Goal: Information Seeking & Learning: Learn about a topic

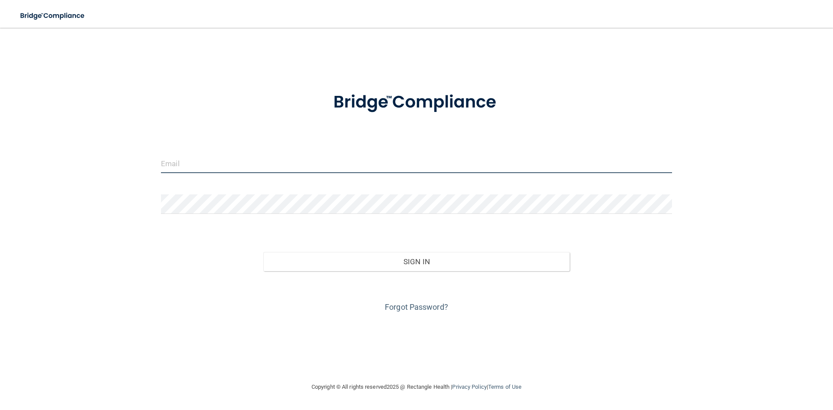
click at [195, 169] on input "email" at bounding box center [416, 164] width 511 height 20
type input "[EMAIL_ADDRESS][DOMAIN_NAME]"
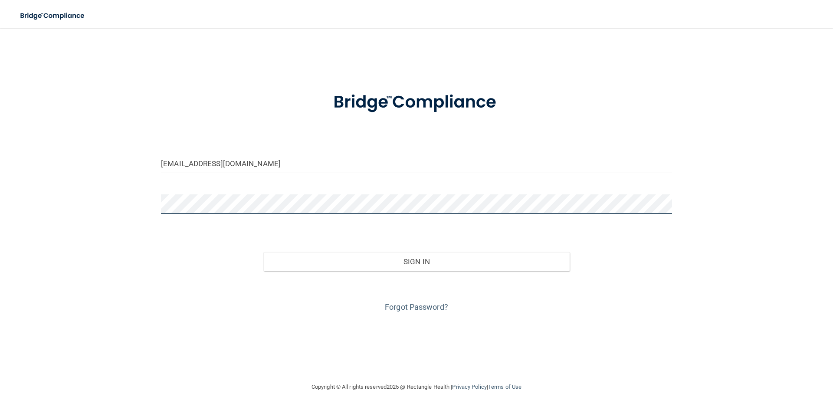
click at [263, 252] on button "Sign In" at bounding box center [416, 261] width 307 height 19
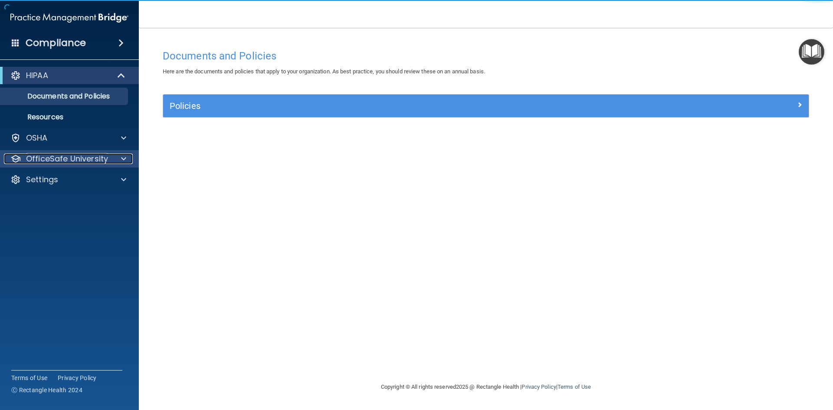
click at [53, 164] on p "OfficeSafe University" at bounding box center [67, 159] width 82 height 10
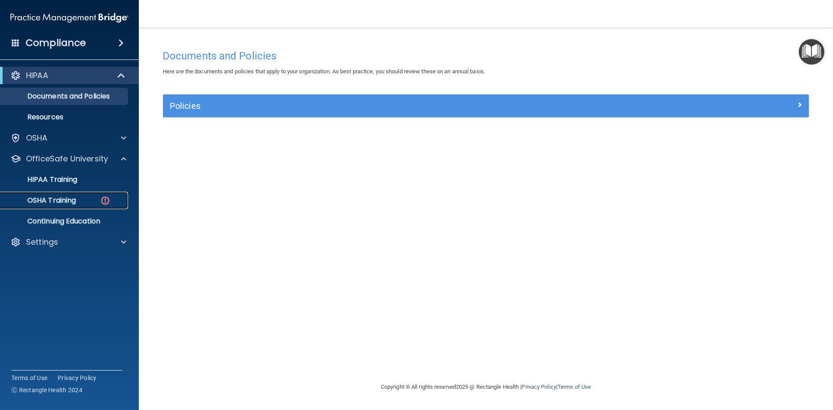
click at [82, 201] on div "OSHA Training" at bounding box center [65, 200] width 119 height 9
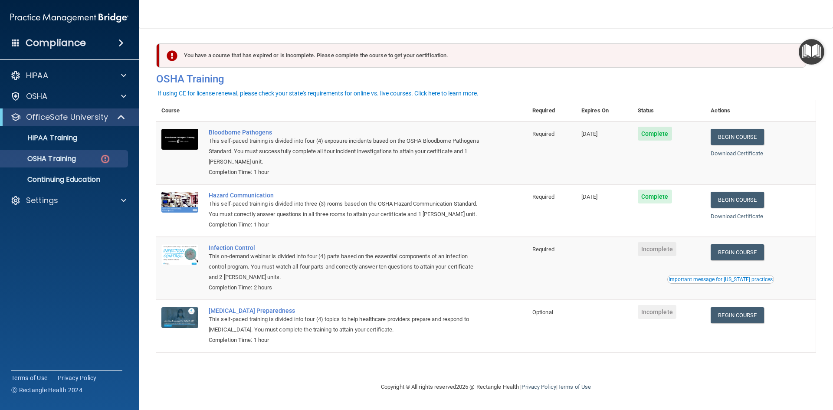
click at [738, 245] on td "Begin Course Download Certificate Important message for California practices" at bounding box center [761, 268] width 110 height 63
click at [753, 252] on link "Begin Course" at bounding box center [737, 252] width 53 height 16
